Goal: Navigation & Orientation: Go to known website

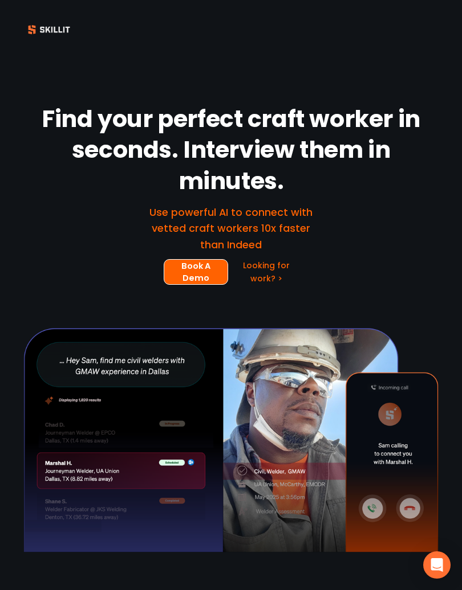
click at [431, 51] on div at bounding box center [231, 29] width 462 height 59
click at [444, 39] on div at bounding box center [231, 30] width 462 height 30
click at [440, 35] on div at bounding box center [231, 30] width 462 height 18
click at [443, 43] on div at bounding box center [231, 30] width 462 height 30
click at [437, 31] on div at bounding box center [231, 30] width 462 height 18
